Goal: Navigation & Orientation: Go to known website

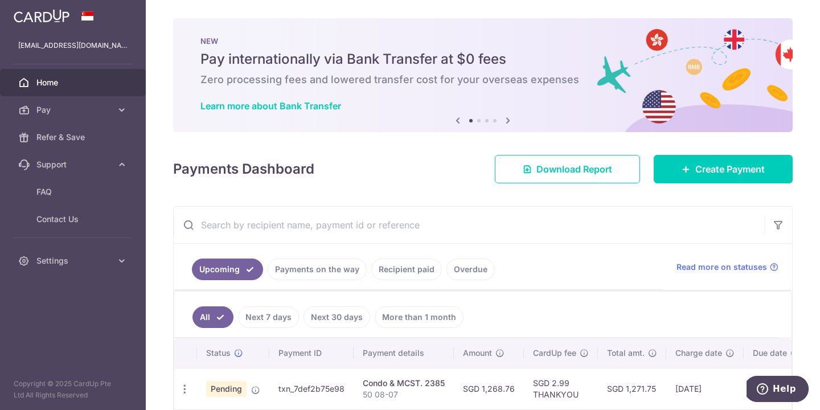
scroll to position [55, 0]
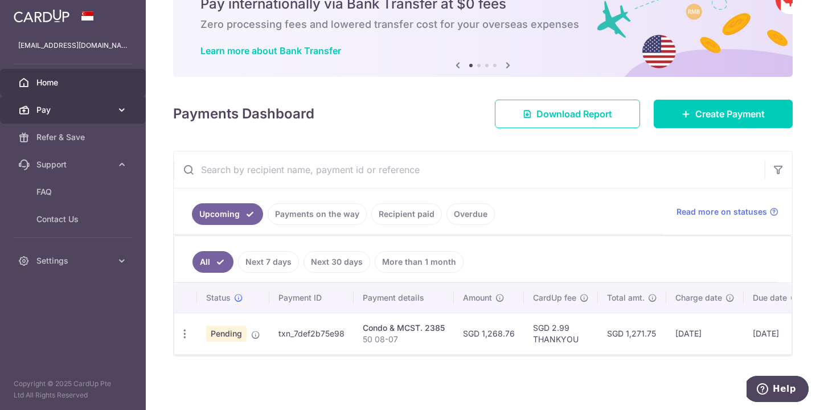
click at [38, 108] on span "Pay" at bounding box center [73, 109] width 75 height 11
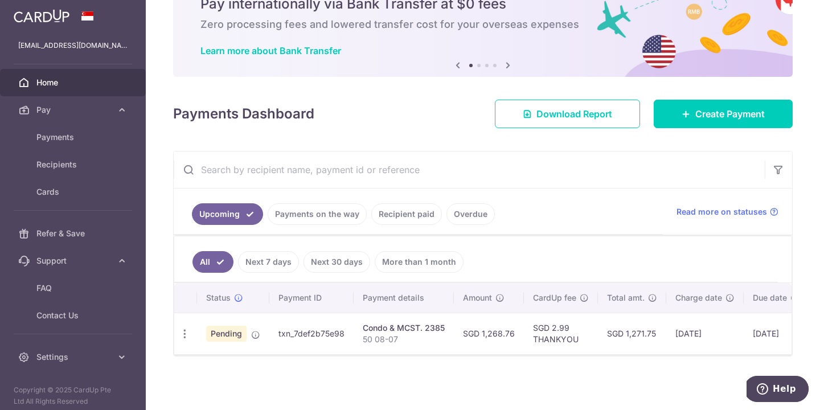
click at [51, 87] on span "Home" at bounding box center [73, 82] width 75 height 11
